Goal: Task Accomplishment & Management: Manage account settings

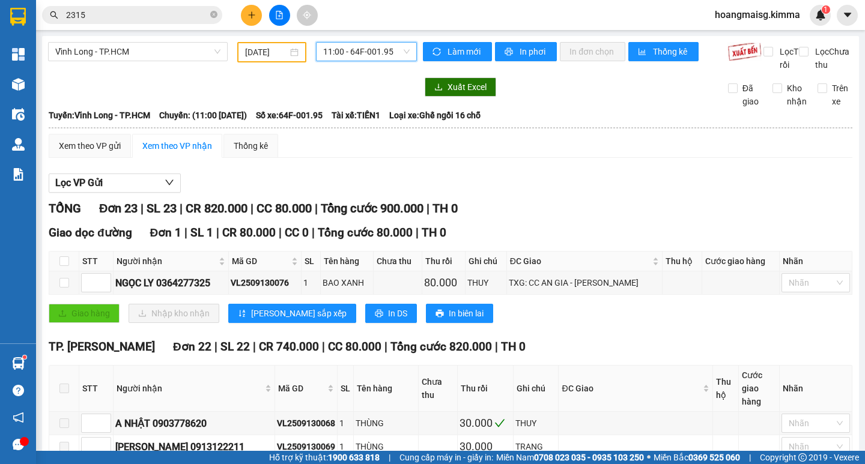
click at [258, 58] on input "[DATE]" at bounding box center [266, 52] width 43 height 13
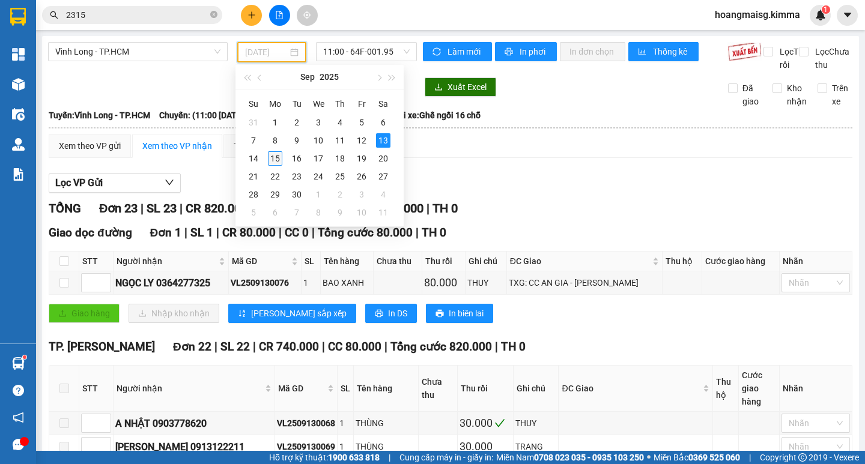
click at [275, 157] on div "15" at bounding box center [275, 158] width 14 height 14
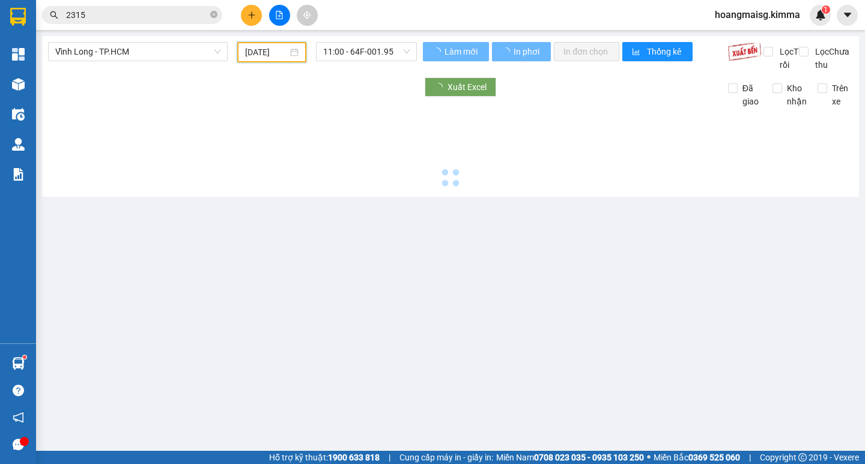
type input "[DATE]"
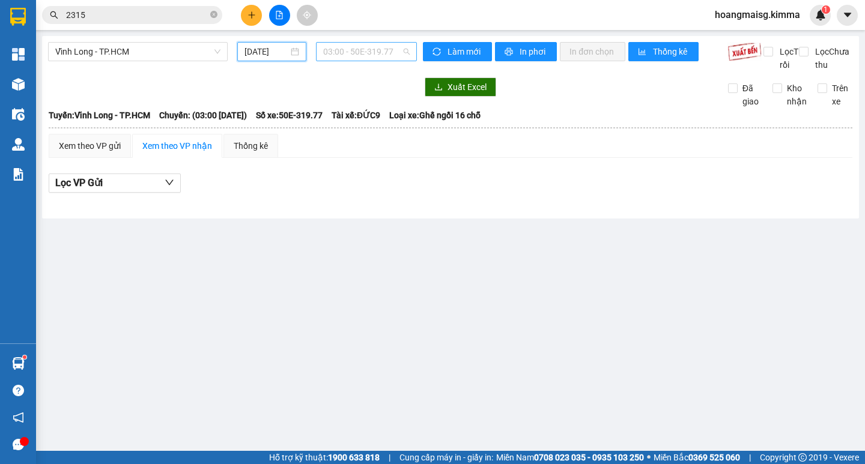
scroll to position [19, 0]
drag, startPoint x: 351, startPoint y: 44, endPoint x: 354, endPoint y: 55, distance: 11.2
click at [352, 46] on span "03:00 - 50E-319.77" at bounding box center [366, 52] width 86 height 18
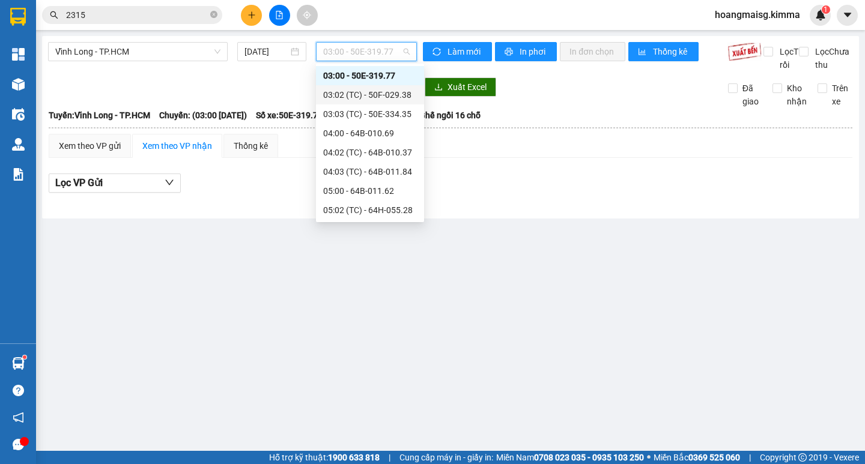
click at [383, 95] on div "03:02 (TC) - 50F-029.38" at bounding box center [370, 94] width 94 height 13
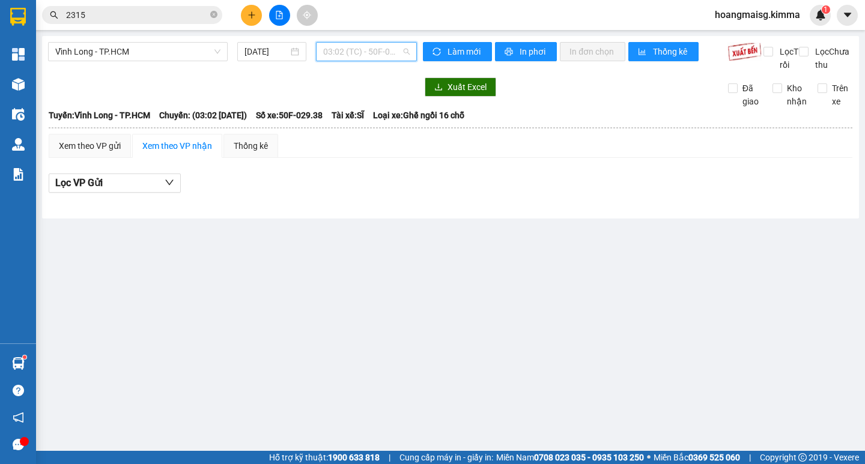
drag, startPoint x: 386, startPoint y: 56, endPoint x: 365, endPoint y: 138, distance: 84.4
click at [386, 58] on span "03:02 (TC) - 50F-029.38" at bounding box center [366, 52] width 86 height 18
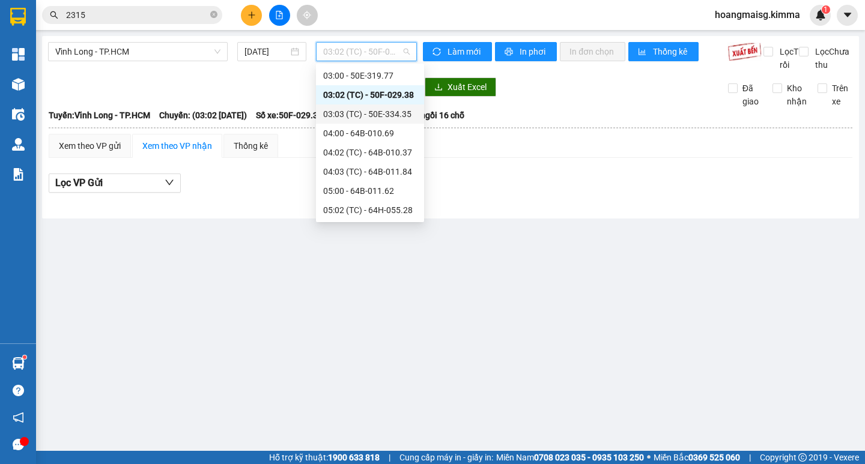
click at [367, 114] on div "03:03 (TC) - 50E-334.35" at bounding box center [370, 114] width 94 height 13
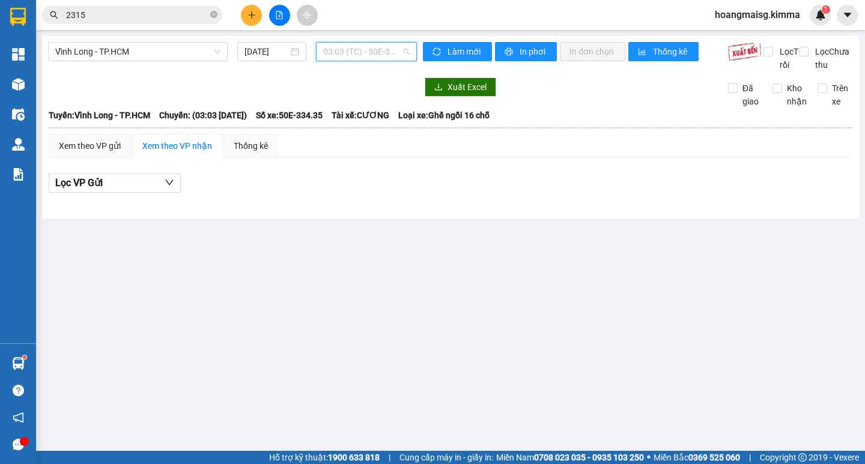
drag, startPoint x: 386, startPoint y: 51, endPoint x: 374, endPoint y: 107, distance: 57.0
click at [383, 57] on span "03:03 (TC) - 50E-334.35" at bounding box center [366, 52] width 86 height 18
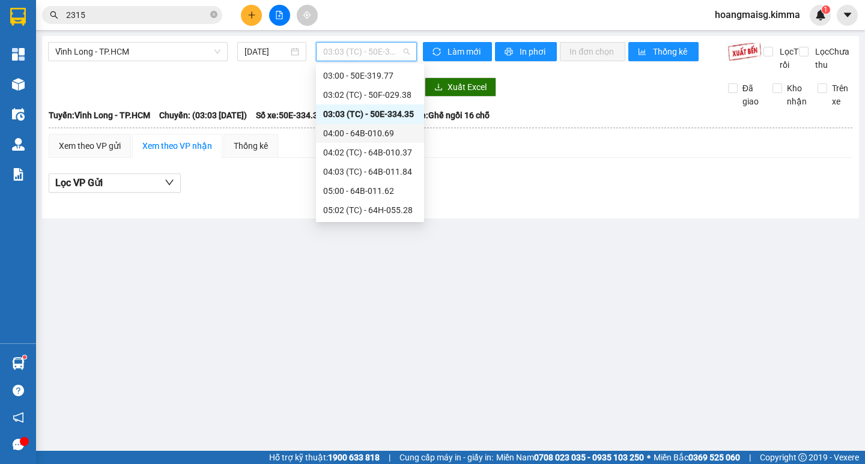
click at [363, 134] on div "04:00 - 64B-010.69" at bounding box center [370, 133] width 94 height 13
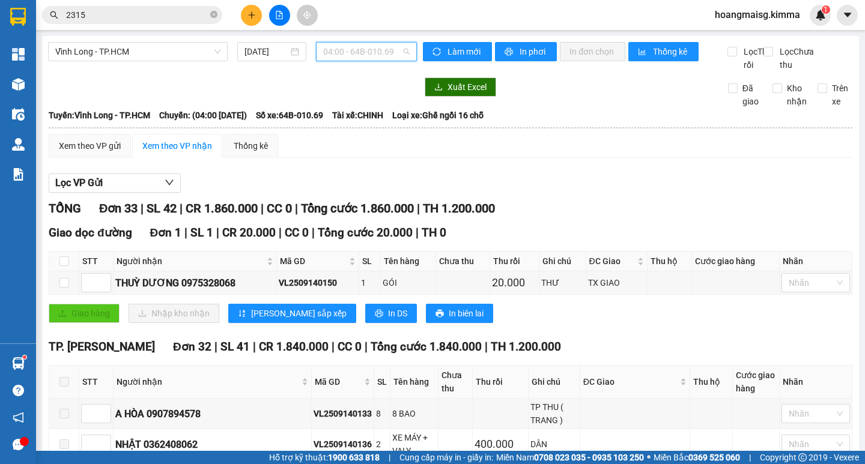
drag, startPoint x: 348, startPoint y: 54, endPoint x: 344, endPoint y: 65, distance: 11.6
click at [348, 55] on span "04:00 - 64B-010.69" at bounding box center [366, 52] width 86 height 18
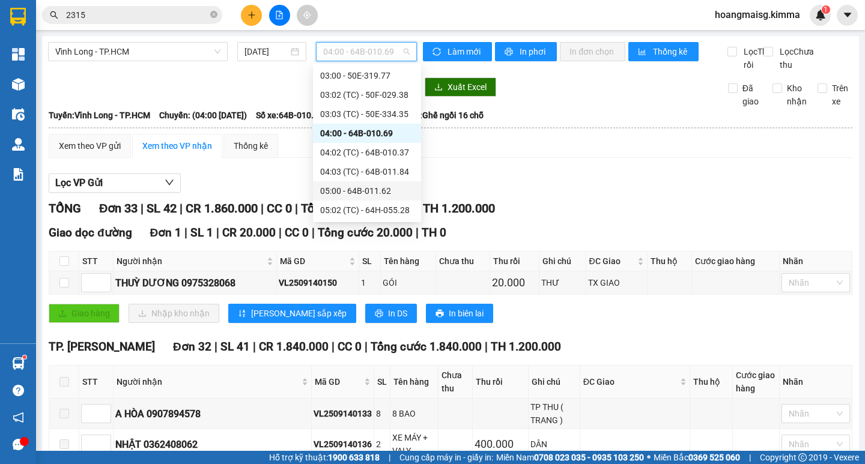
click at [339, 196] on div "05:00 - 64B-011.62" at bounding box center [367, 190] width 94 height 13
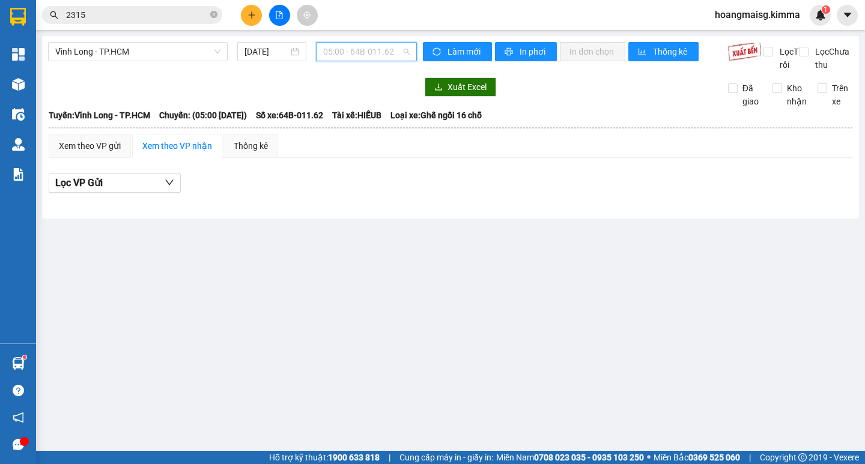
click at [380, 46] on span "05:00 - 64B-011.62" at bounding box center [366, 52] width 86 height 18
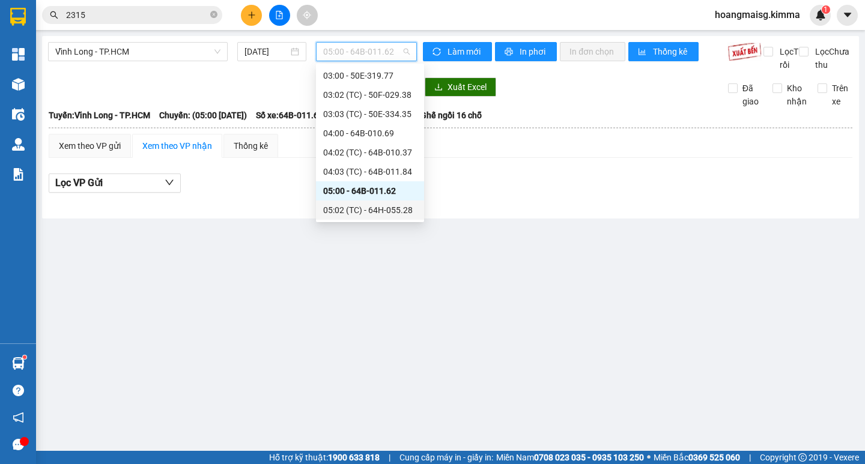
click at [365, 207] on div "05:02 (TC) - 64H-055.28" at bounding box center [370, 210] width 94 height 13
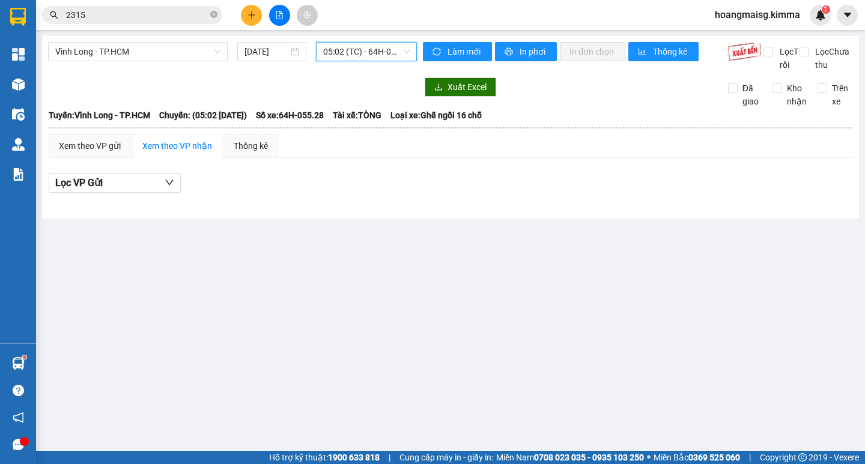
click at [347, 41] on div "[GEOGRAPHIC_DATA] - TP.HCM [DATE] 05:02 05:02 (TC) - 64H-055.28 Làm mới In phơi…" at bounding box center [450, 127] width 817 height 183
click at [350, 55] on span "05:02 (TC) - 64H-055.28" at bounding box center [366, 52] width 86 height 18
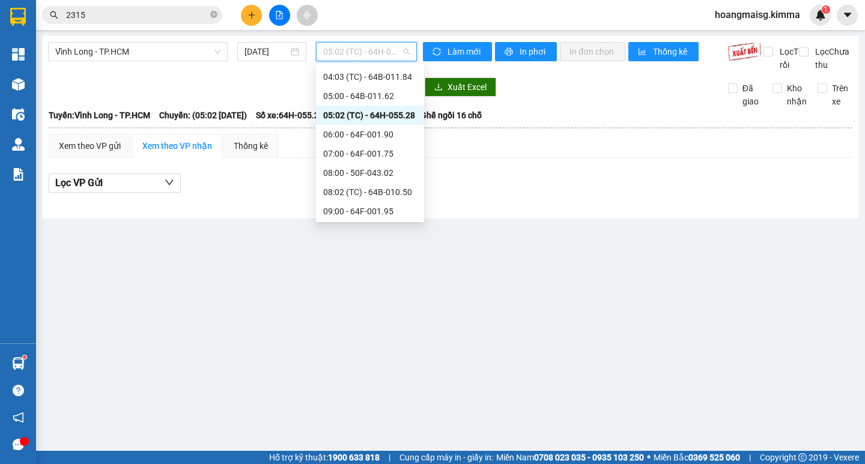
scroll to position [139, 0]
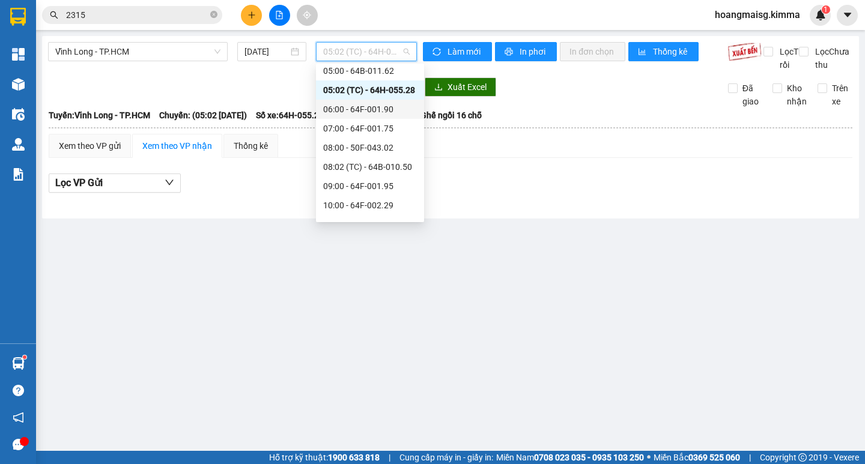
click at [353, 109] on div "06:00 - 64F-001.90" at bounding box center [370, 109] width 94 height 13
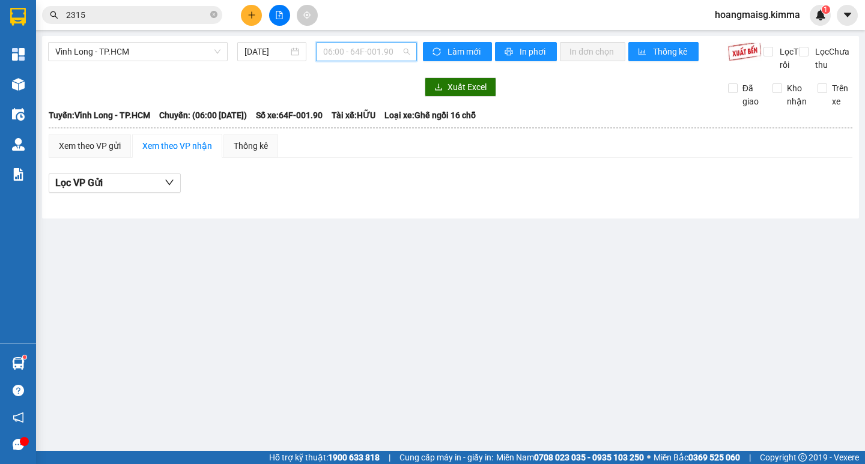
drag, startPoint x: 367, startPoint y: 56, endPoint x: 362, endPoint y: 153, distance: 96.8
click at [367, 59] on span "06:00 - 64F-001.90" at bounding box center [366, 52] width 86 height 18
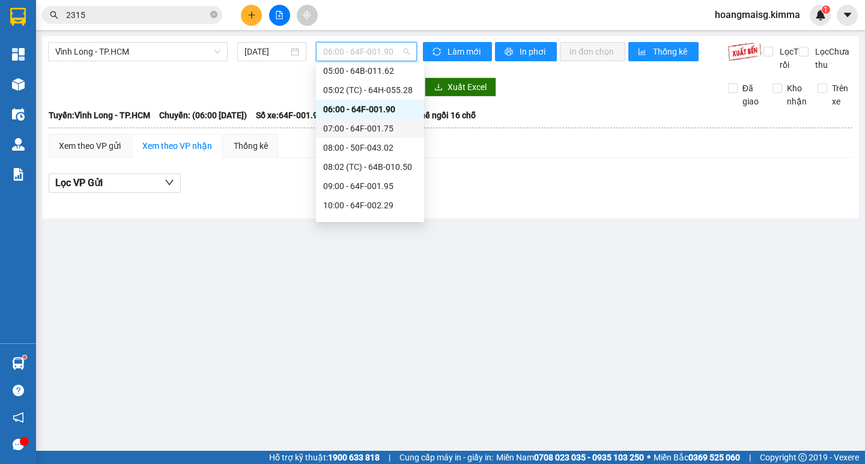
click at [350, 127] on div "07:00 - 64F-001.75" at bounding box center [370, 128] width 94 height 13
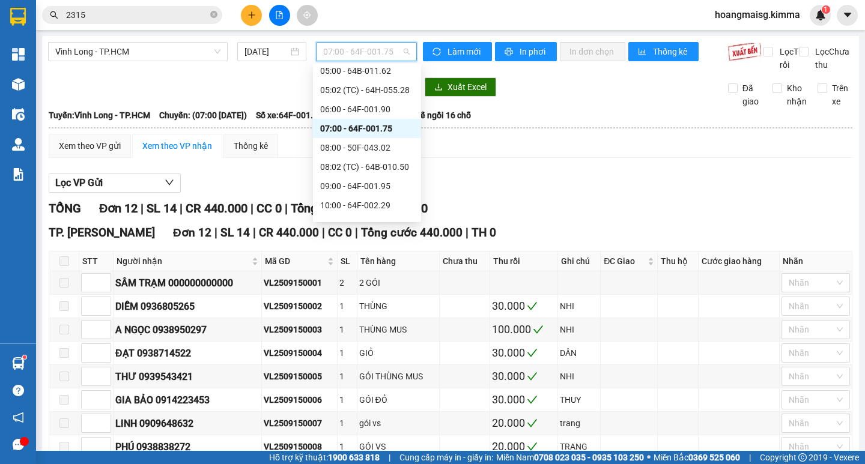
click at [334, 49] on span "07:00 - 64F-001.75" at bounding box center [366, 52] width 86 height 18
click at [351, 146] on div "08:00 - 50F-043.02" at bounding box center [367, 147] width 94 height 13
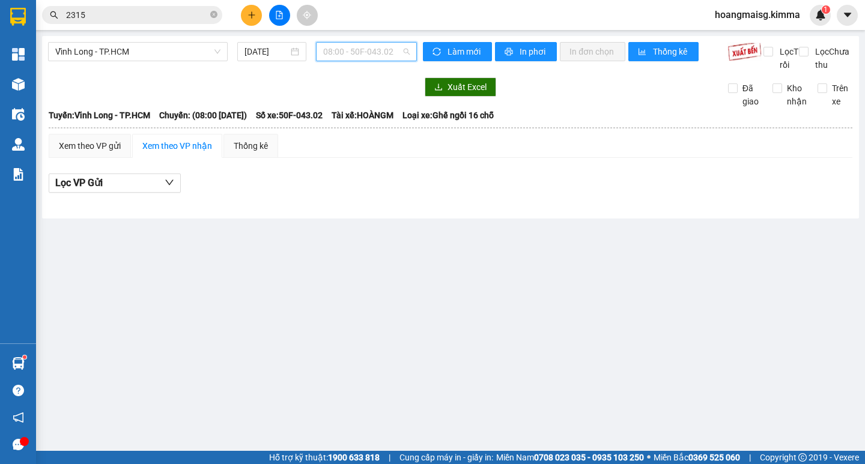
drag, startPoint x: 382, startPoint y: 44, endPoint x: 383, endPoint y: 55, distance: 10.8
click at [382, 46] on span "08:00 - 50F-043.02" at bounding box center [366, 52] width 86 height 18
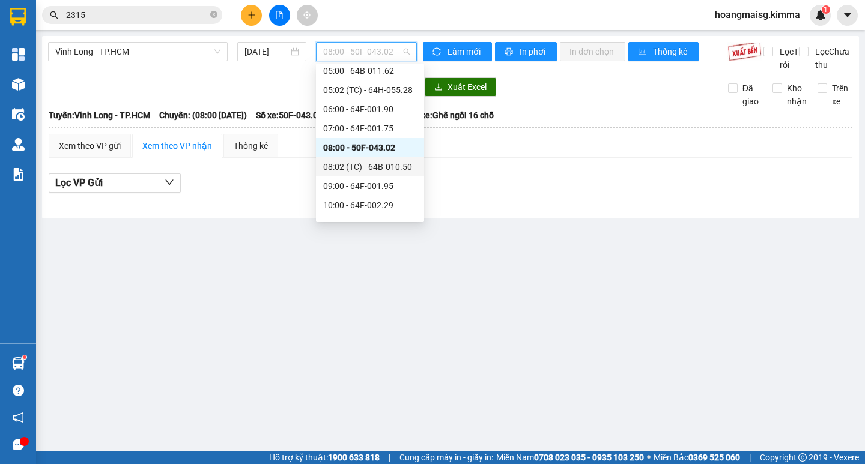
click at [367, 172] on div "08:02 (TC) - 64B-010.50" at bounding box center [370, 166] width 94 height 13
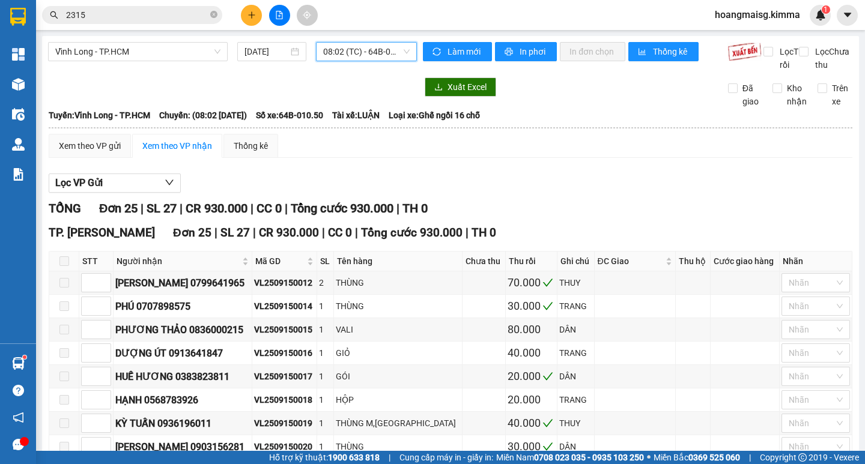
click at [363, 49] on span "08:02 (TC) - 64B-010.50" at bounding box center [366, 52] width 86 height 18
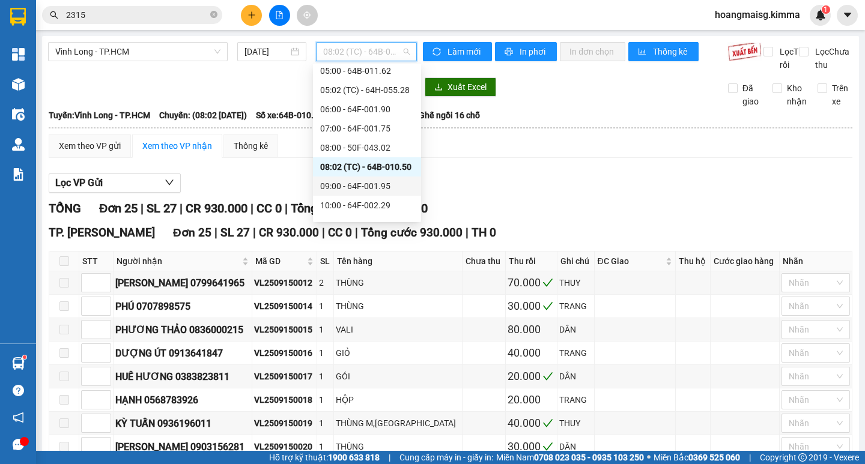
click at [356, 193] on div "09:00 - 64F-001.95" at bounding box center [367, 186] width 108 height 19
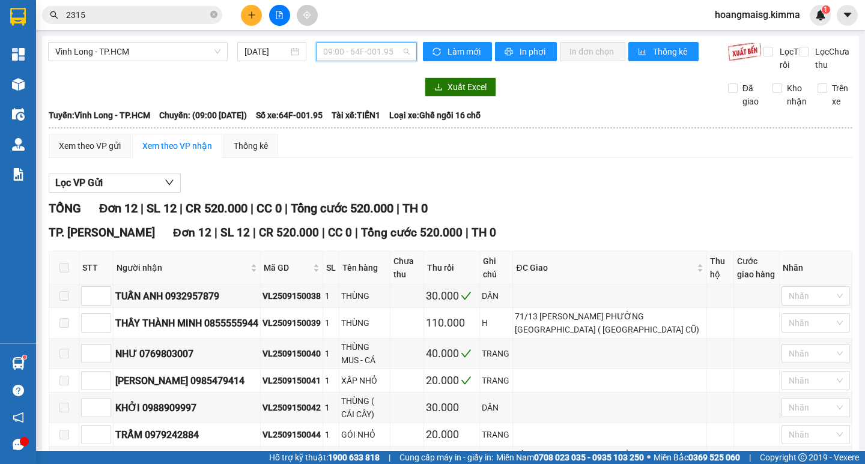
click at [353, 60] on span "09:00 - 64F-001.95" at bounding box center [366, 52] width 86 height 18
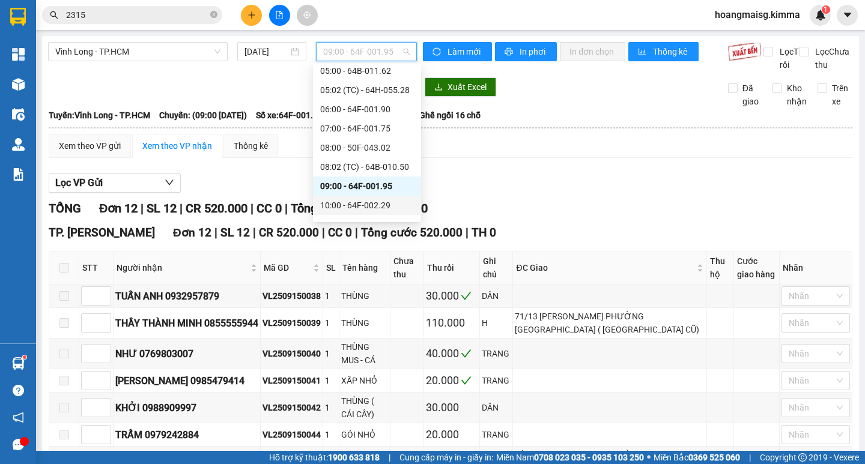
click at [357, 204] on div "10:00 - 64F-002.29" at bounding box center [367, 205] width 94 height 13
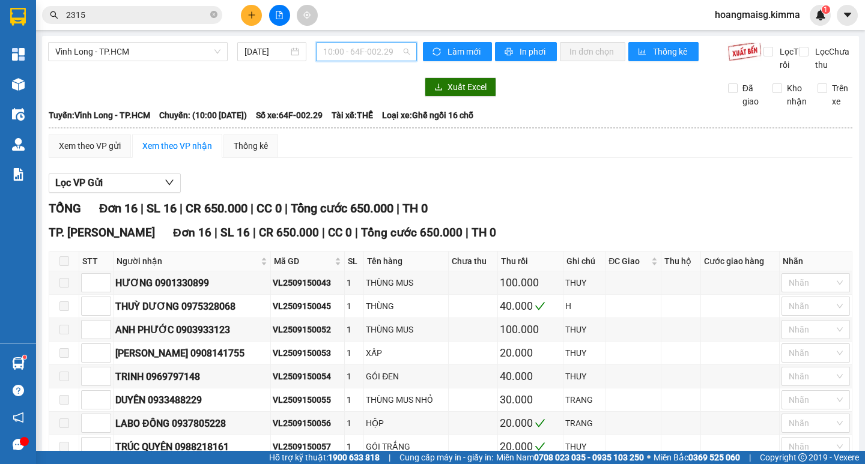
click at [365, 56] on span "10:00 - 64F-002.29" at bounding box center [366, 52] width 86 height 18
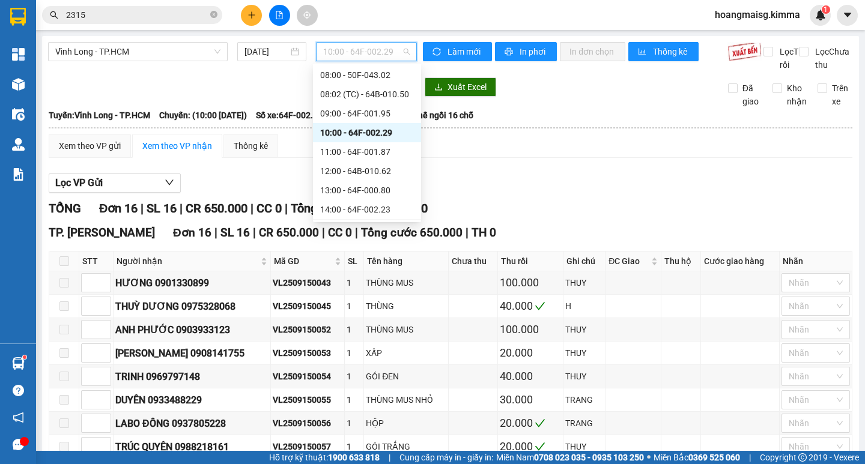
scroll to position [187, 0]
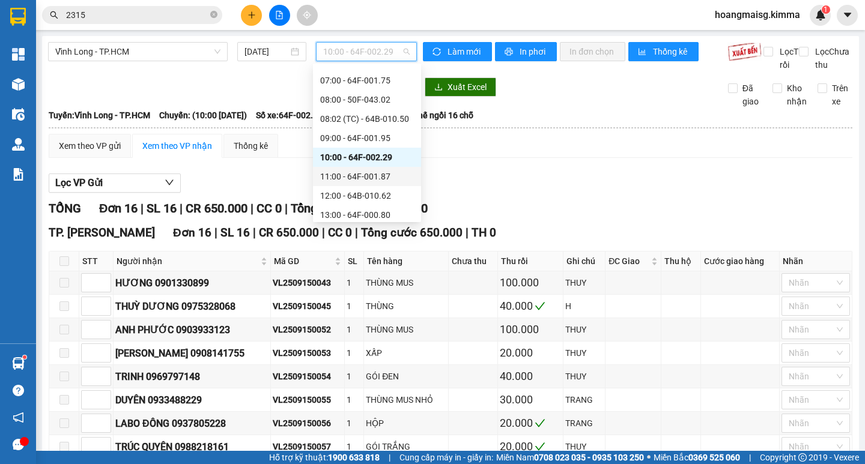
click at [360, 178] on div "11:00 - 64F-001.87" at bounding box center [367, 176] width 94 height 13
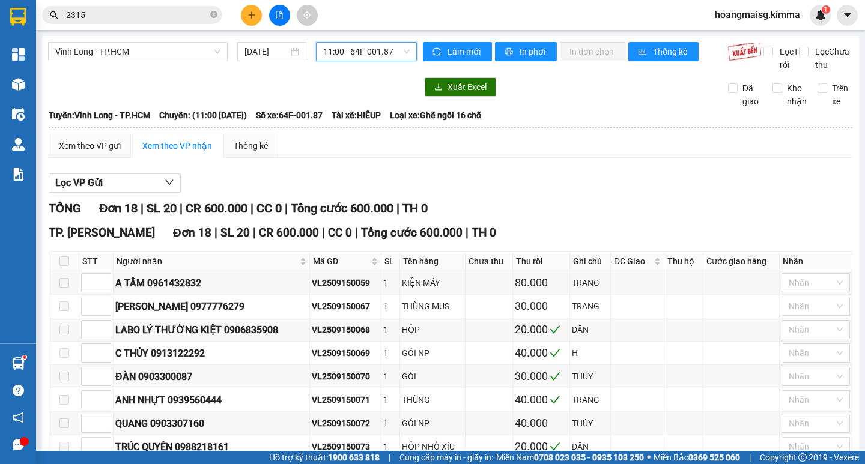
drag, startPoint x: 338, startPoint y: 54, endPoint x: 337, endPoint y: 102, distance: 47.5
click at [338, 55] on span "11:00 - 64F-001.87" at bounding box center [366, 52] width 86 height 18
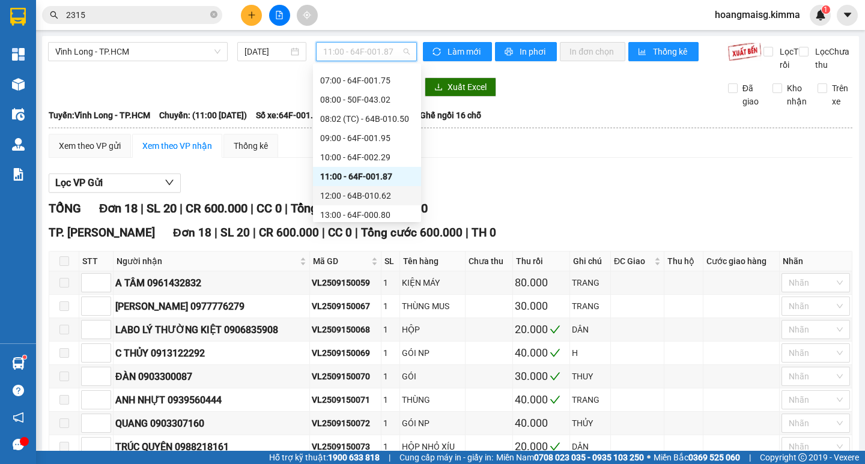
click at [345, 198] on div "12:00 - 64B-010.62" at bounding box center [367, 195] width 94 height 13
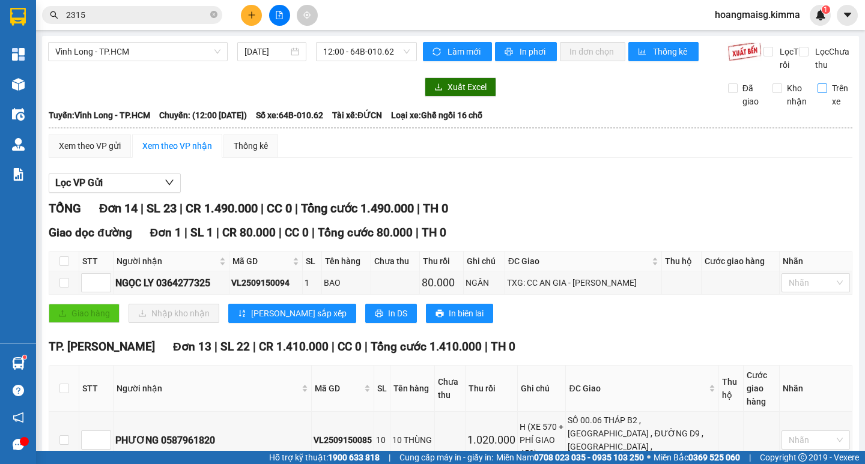
click at [818, 93] on input "Trên xe" at bounding box center [823, 88] width 10 height 10
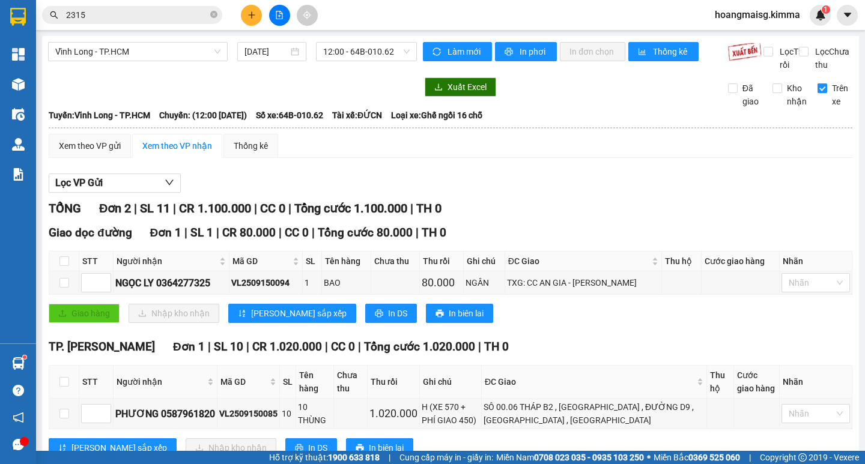
drag, startPoint x: 813, startPoint y: 100, endPoint x: 834, endPoint y: 126, distance: 33.8
click at [818, 93] on input "Trên xe" at bounding box center [823, 88] width 10 height 10
checkbox input "false"
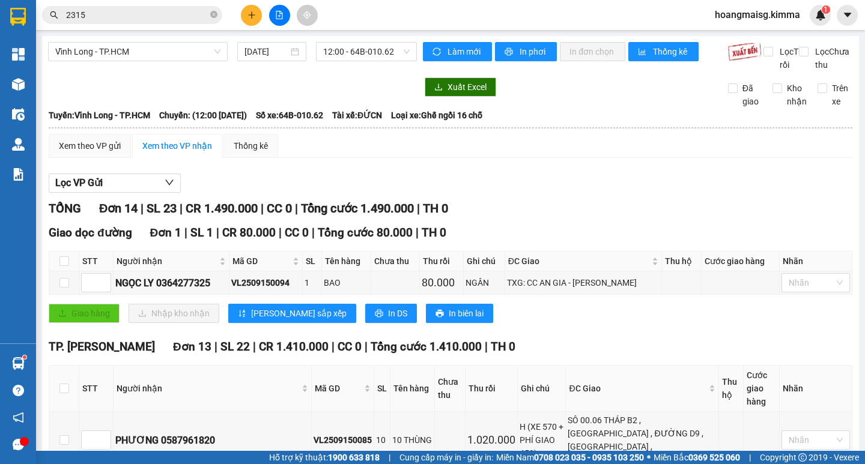
click at [167, 16] on input "2315" at bounding box center [137, 14] width 142 height 13
